Goal: Task Accomplishment & Management: Manage account settings

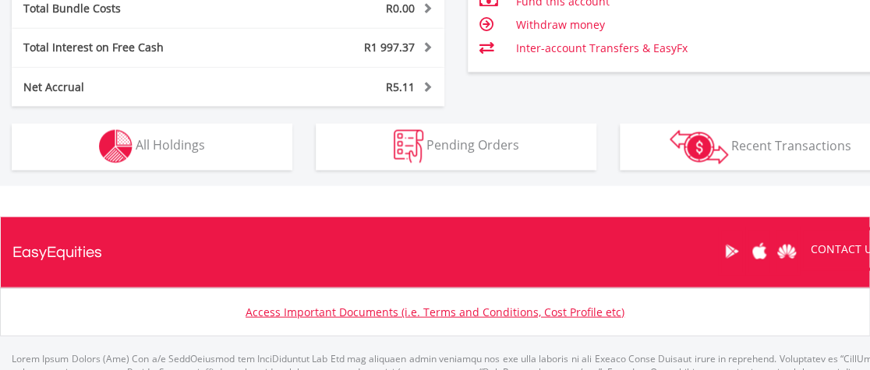
scroll to position [962, 0]
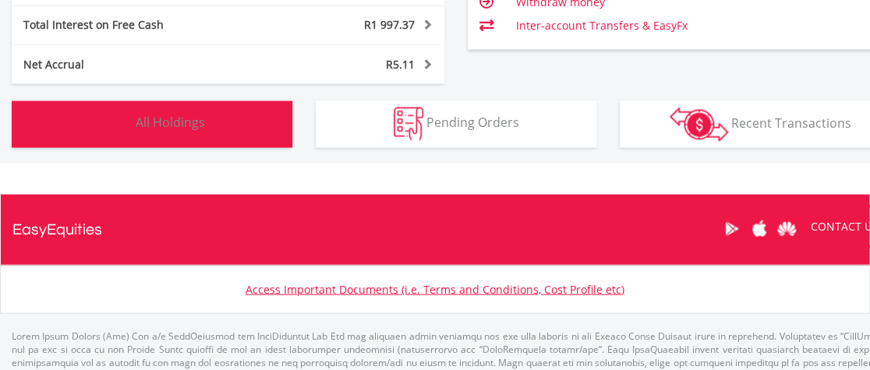
click at [171, 121] on span "All Holdings" at bounding box center [170, 122] width 69 height 17
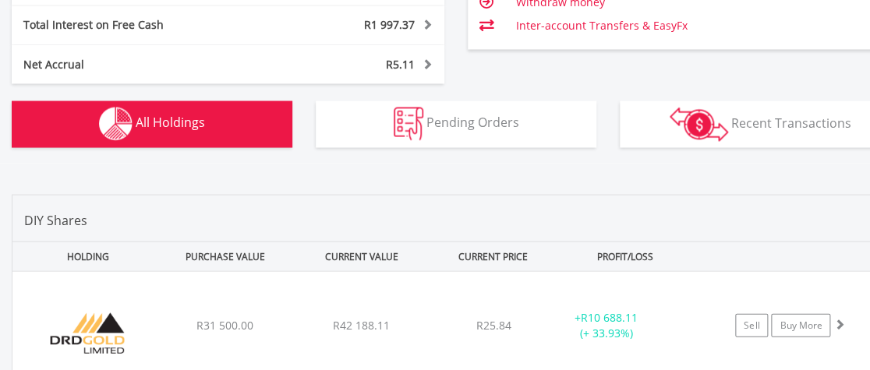
scroll to position [1154, 0]
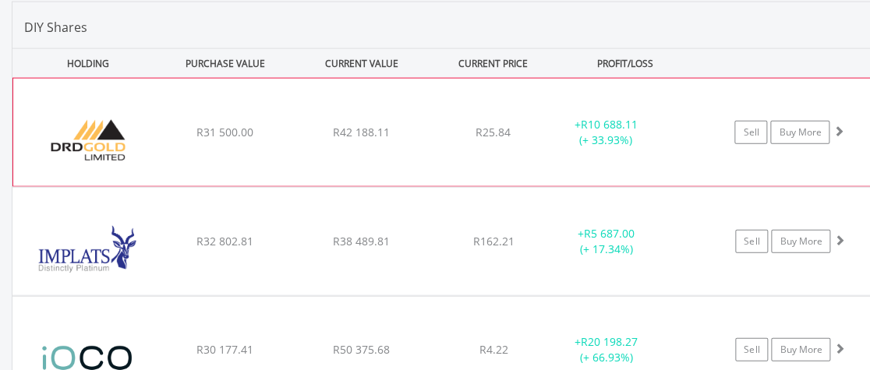
click at [842, 161] on div "﻿ DRD Gold Limited R31 500.00 R42 188.11 R25.84 + R10 688.11 (+ 33.93%) Sell Bu…" at bounding box center [455, 133] width 885 height 108
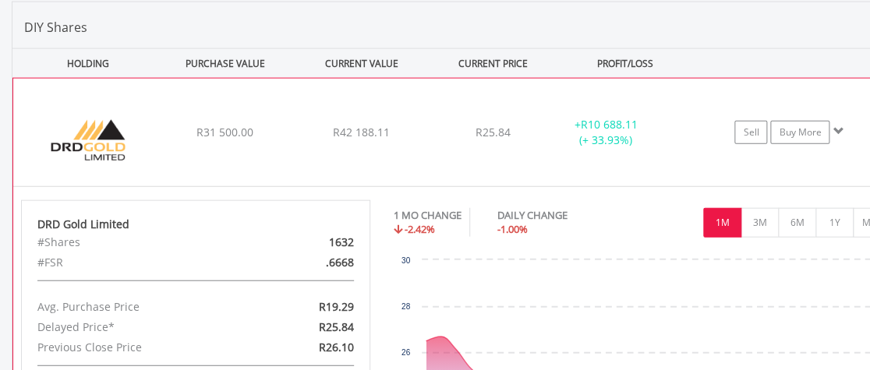
click at [842, 161] on div "﻿ DRD Gold Limited R31 500.00 R42 188.11 R25.84 + R10 688.11 (+ 33.93%) Sell Bu…" at bounding box center [455, 133] width 885 height 108
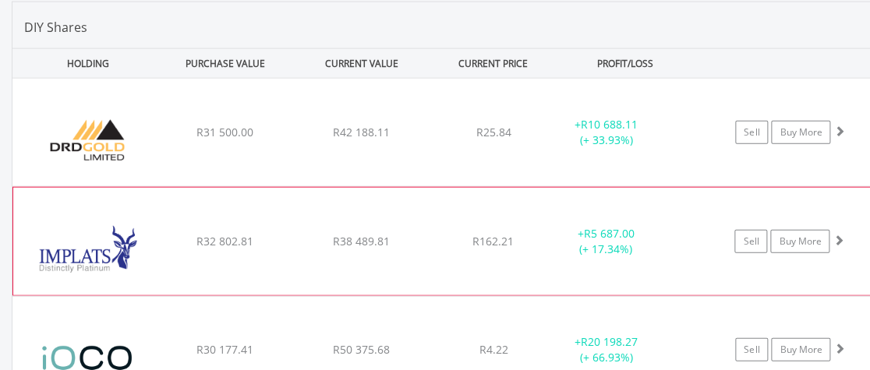
click at [841, 186] on div "﻿ Impala Platinum Hlgs Limited R32 802.81 R38 489.81 R162.21 + R5 687.00 (+ 17.…" at bounding box center [455, 133] width 887 height 108
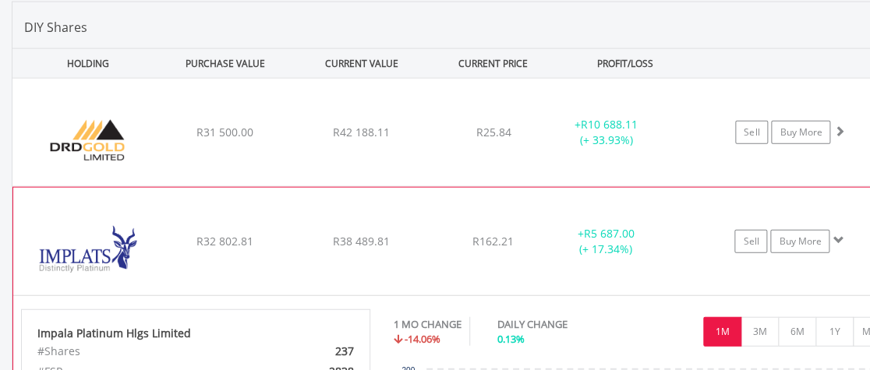
click at [841, 186] on div "﻿ Impala Platinum Hlgs Limited R32 802.81 R38 489.81 R162.21 + R5 687.00 (+ 17.…" at bounding box center [455, 133] width 887 height 108
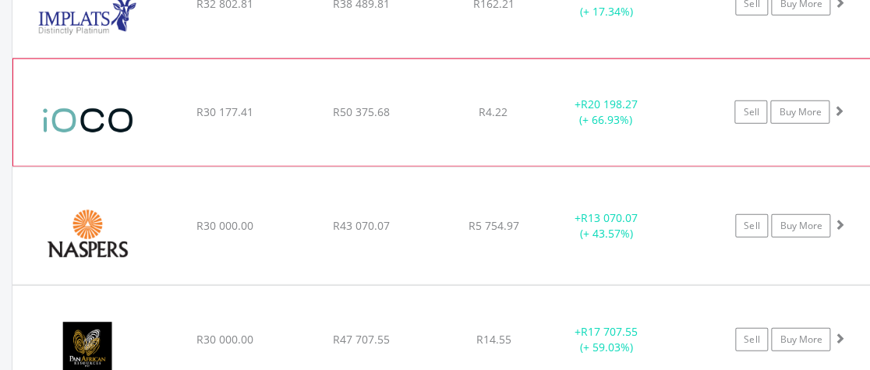
scroll to position [1395, 0]
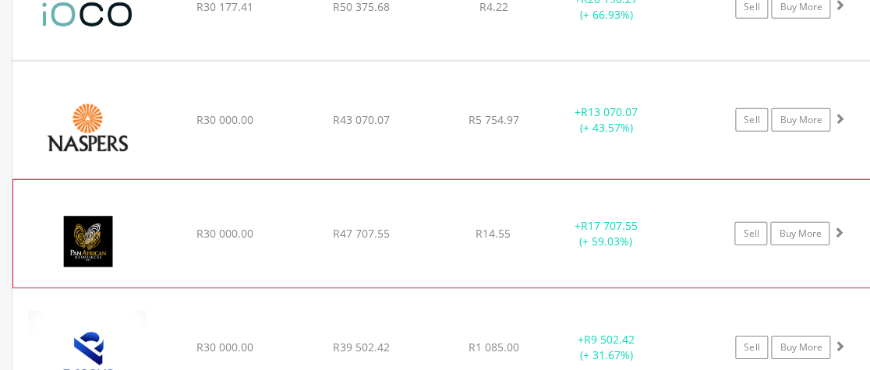
scroll to position [1555, 0]
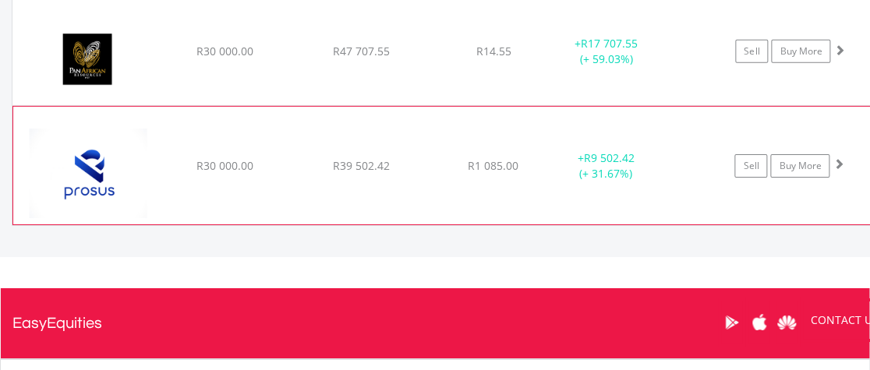
scroll to position [1715, 0]
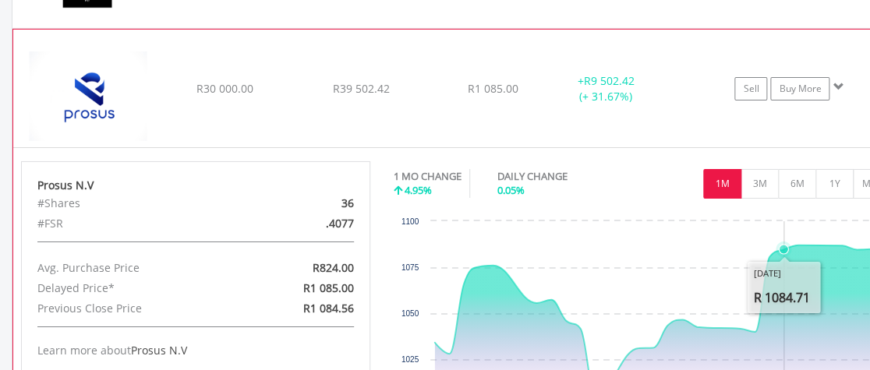
scroll to position [1635, 0]
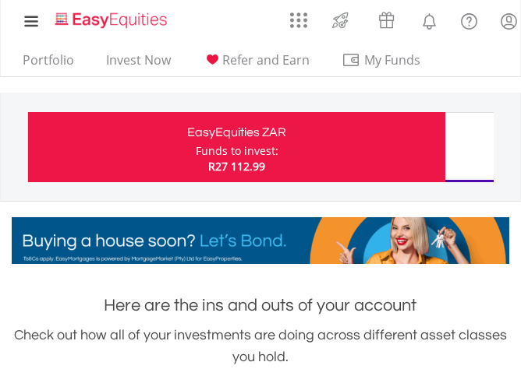
scroll to position [150, 496]
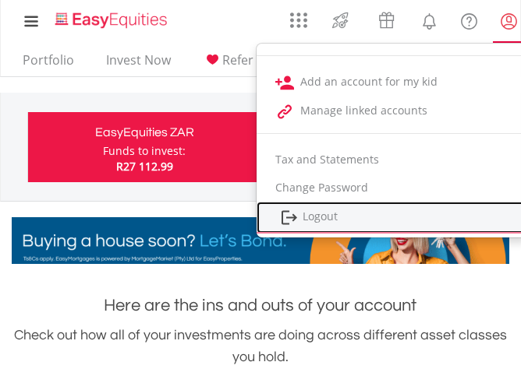
click at [325, 217] on link "Logout" at bounding box center [391, 218] width 271 height 32
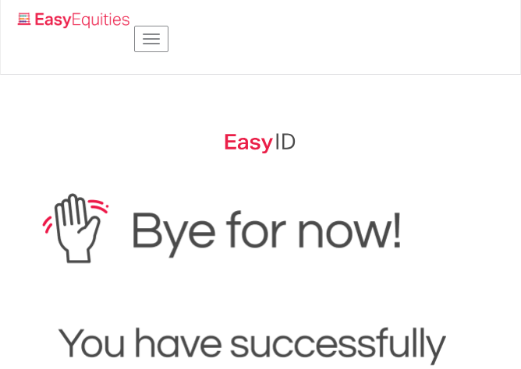
scroll to position [240, 0]
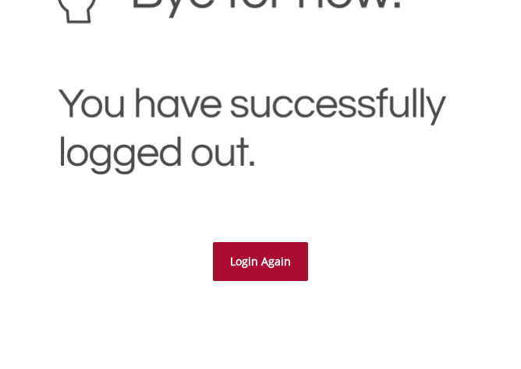
click at [268, 256] on link "Login Again" at bounding box center [260, 261] width 95 height 39
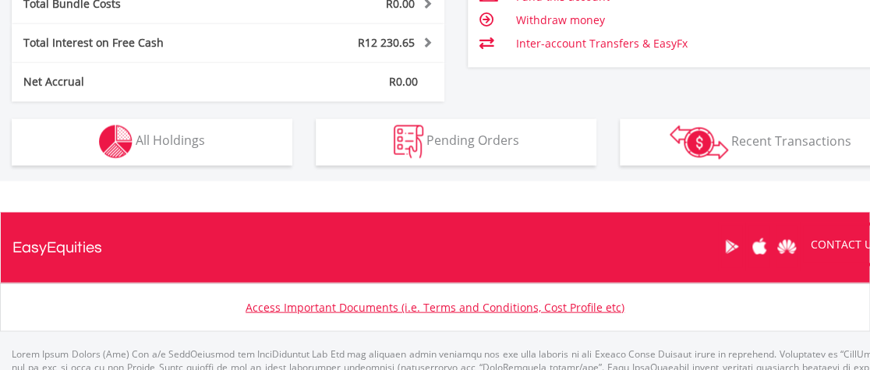
scroll to position [779231, 779084]
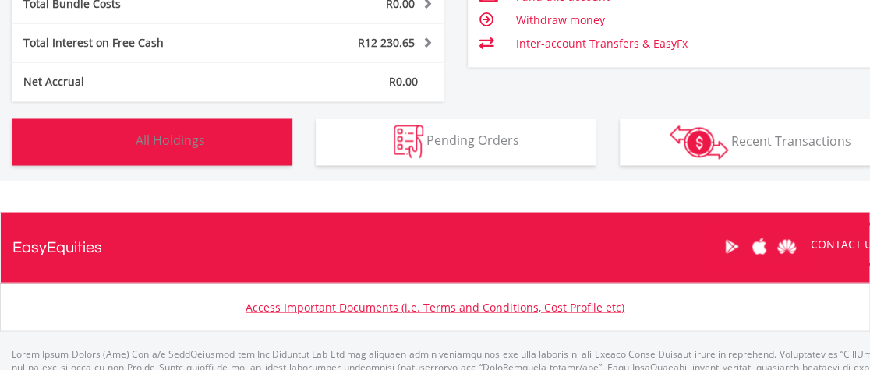
click at [182, 143] on span "All Holdings" at bounding box center [170, 140] width 69 height 17
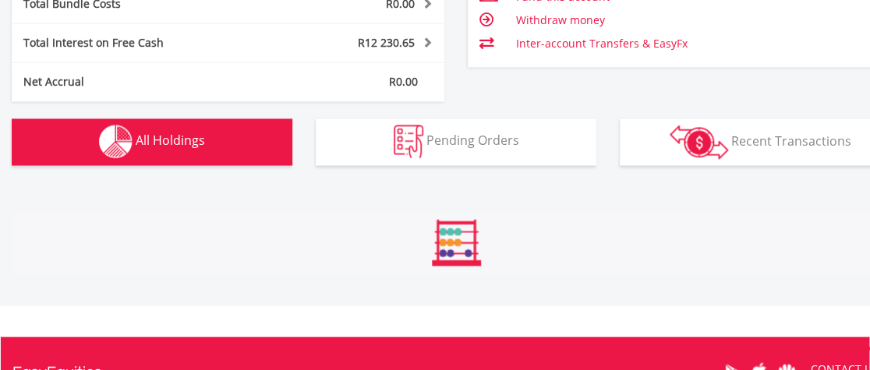
click at [182, 143] on span "All Holdings" at bounding box center [170, 140] width 69 height 17
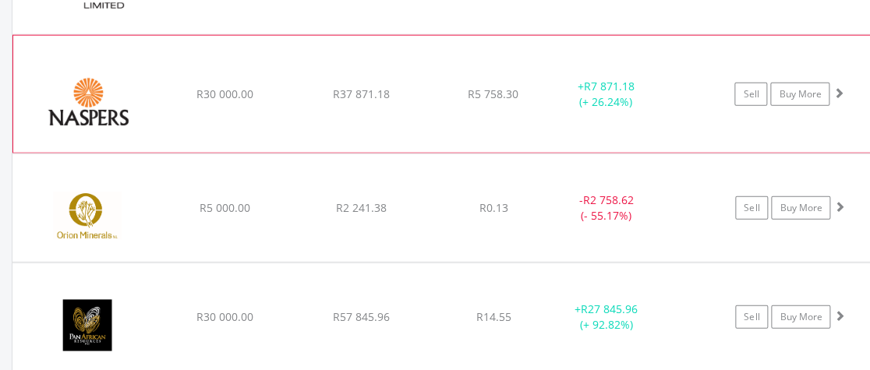
scroll to position [1252, 0]
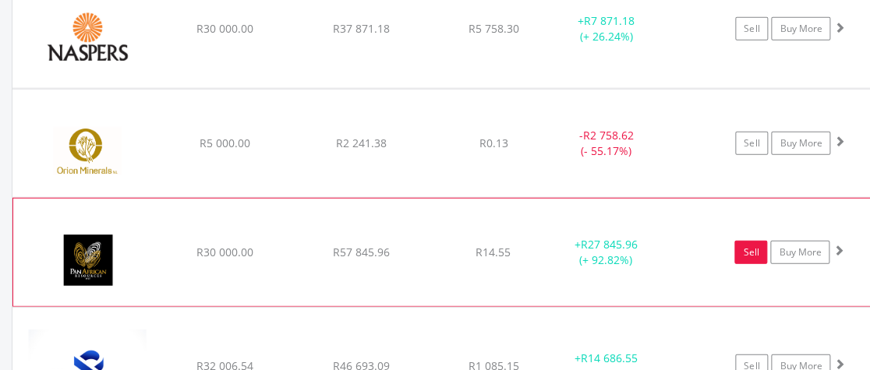
scroll to position [1413, 0]
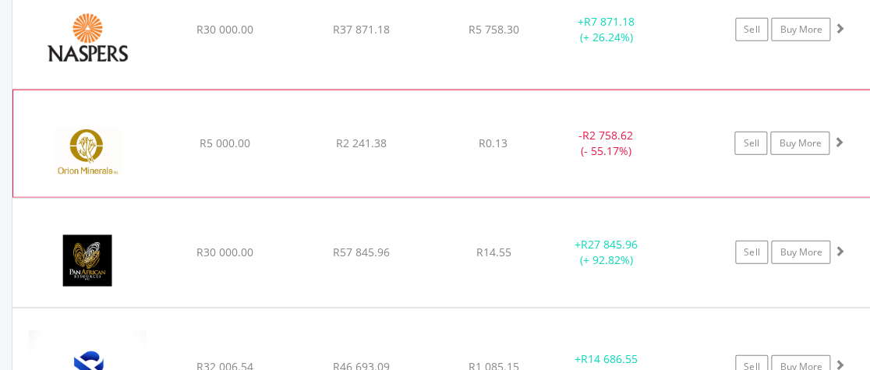
scroll to position [1172, 0]
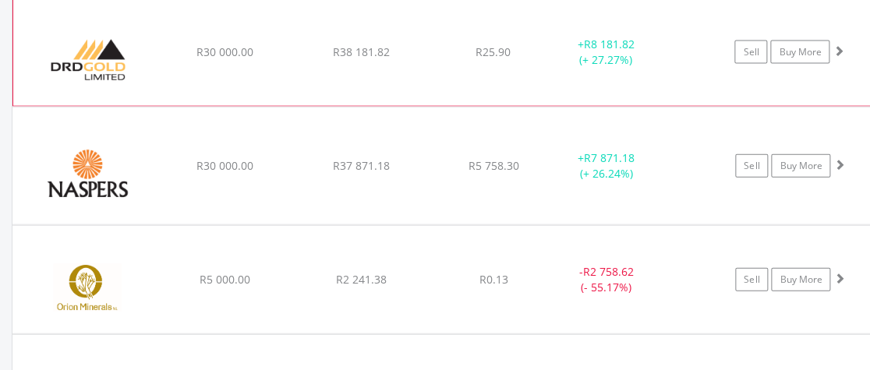
click at [520, 85] on div "﻿ DRD Gold Limited R30 000.00 R38 181.82 R25.90 + R8 181.82 (+ 27.27%) Sell Buy…" at bounding box center [455, 52] width 885 height 108
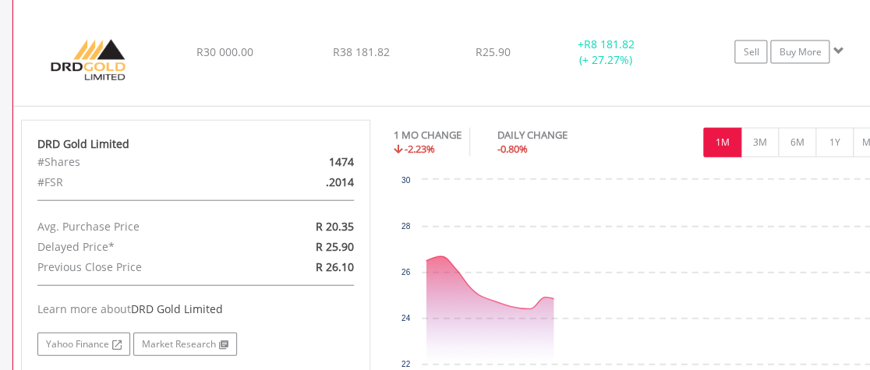
click at [520, 85] on div "﻿ DRD Gold Limited R30 000.00 R38 181.82 R25.90 + R8 181.82 (+ 27.27%) Sell Buy…" at bounding box center [455, 52] width 885 height 108
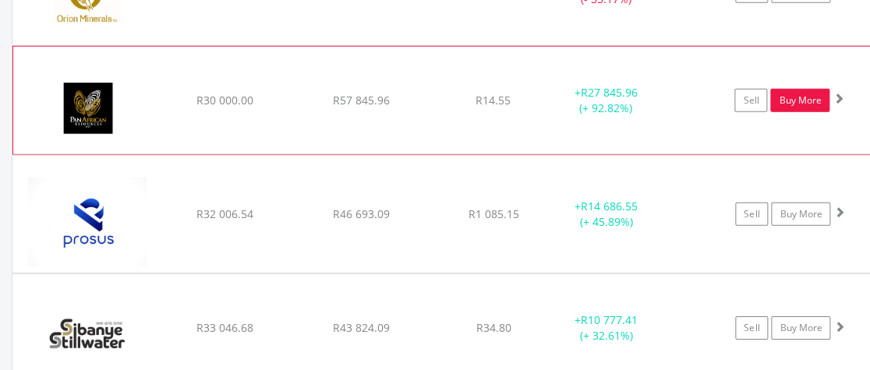
scroll to position [1493, 0]
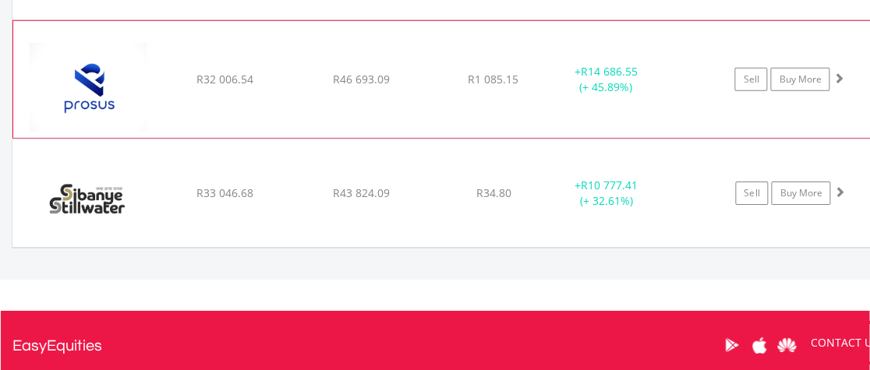
scroll to position [1653, 0]
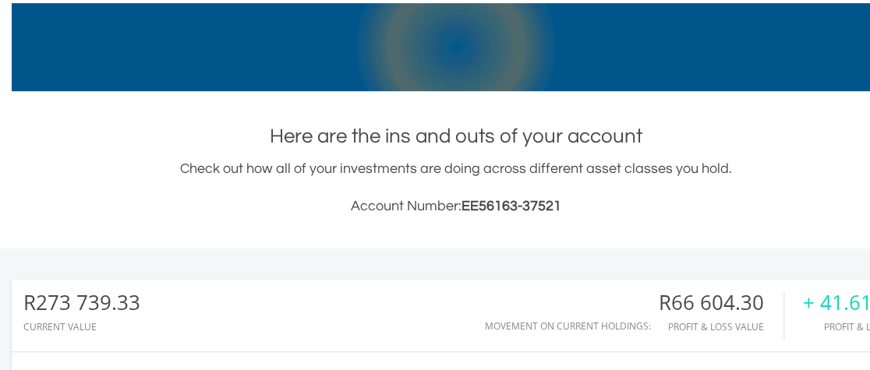
scroll to position [0, 0]
